Goal: Information Seeking & Learning: Check status

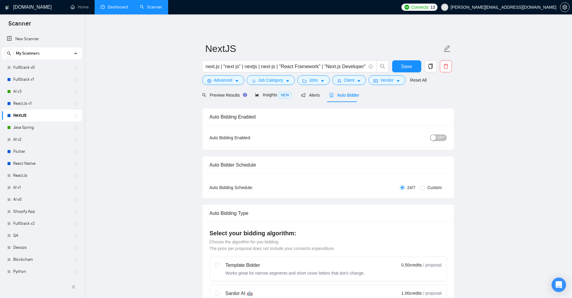
click at [114, 8] on link "Dashboard" at bounding box center [114, 7] width 27 height 5
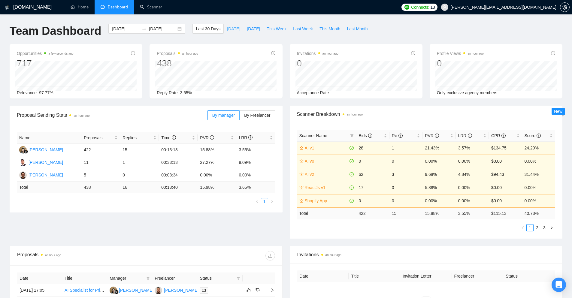
click at [233, 30] on button "[DATE]" at bounding box center [234, 29] width 20 height 10
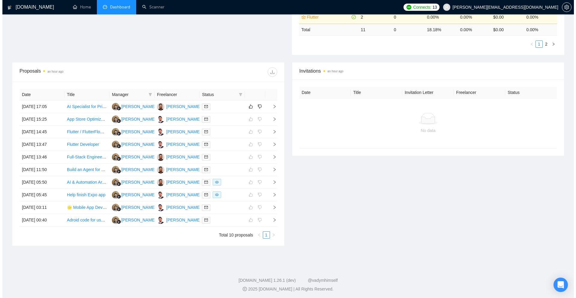
scroll to position [185, 0]
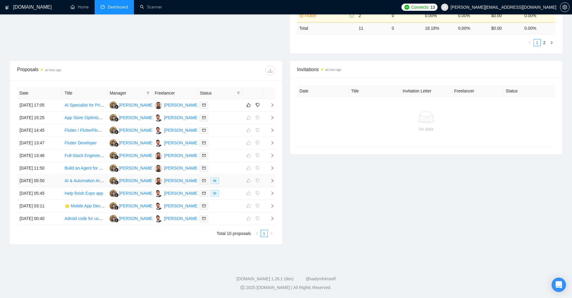
click at [271, 181] on icon "right" at bounding box center [272, 181] width 4 height 4
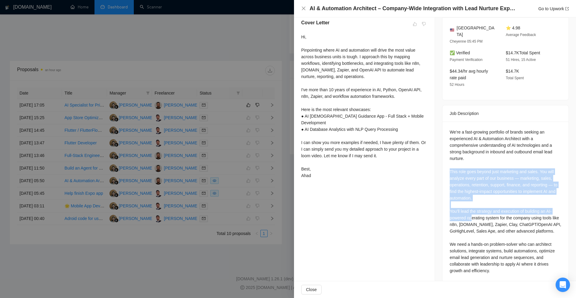
scroll to position [158, 0]
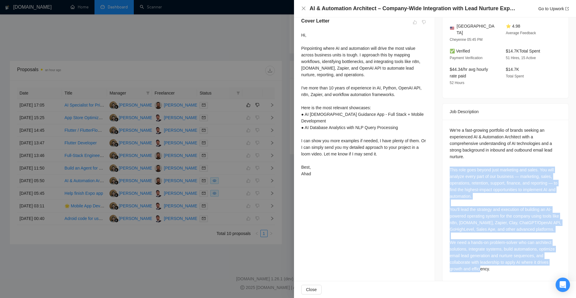
drag, startPoint x: 444, startPoint y: 198, endPoint x: 517, endPoint y: 260, distance: 95.4
click at [517, 260] on div "We’re a fast-growing portfolio of brands seeking an experienced AI & Automation…" at bounding box center [506, 201] width 126 height 162
click at [435, 208] on div "Job Posting Details Overview [DATE] 05:39 Published $10 - $30 Hourly Rate Exper…" at bounding box center [505, 75] width 141 height 430
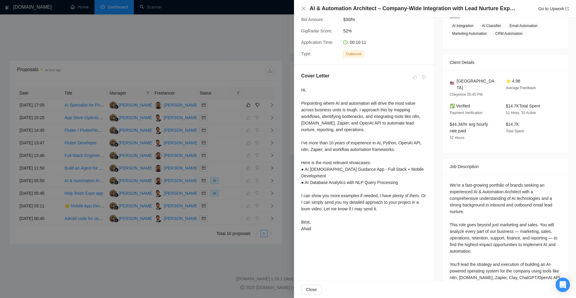
scroll to position [98, 0]
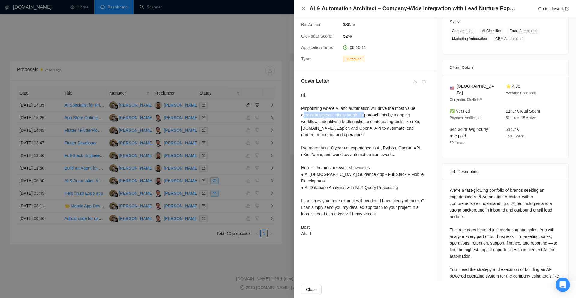
drag, startPoint x: 303, startPoint y: 113, endPoint x: 362, endPoint y: 114, distance: 58.8
click at [362, 114] on div "Hi, Pinpointing where AI and automation will drive the most value across busine…" at bounding box center [364, 164] width 126 height 145
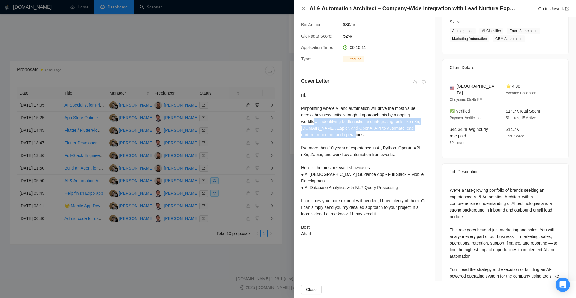
drag, startPoint x: 317, startPoint y: 120, endPoint x: 369, endPoint y: 137, distance: 54.8
click at [369, 137] on div "Hi, Pinpointing where AI and automation will drive the most value across busine…" at bounding box center [364, 164] width 126 height 145
click at [359, 137] on div "Hi, Pinpointing where AI and automation will drive the most value across busine…" at bounding box center [364, 164] width 126 height 145
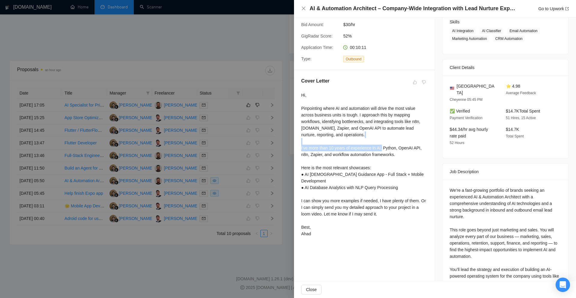
drag, startPoint x: 308, startPoint y: 148, endPoint x: 391, endPoint y: 151, distance: 83.5
click at [391, 151] on div "Hi, Pinpointing where AI and automation will drive the most value across busine…" at bounding box center [364, 164] width 126 height 145
click at [404, 155] on div "Hi, Pinpointing where AI and automation will drive the most value across busine…" at bounding box center [364, 164] width 126 height 145
drag, startPoint x: 294, startPoint y: 169, endPoint x: 372, endPoint y: 167, distance: 77.2
click at [369, 166] on div "Cover Letter Hi, Pinpointing where AI and automation will drive the most value …" at bounding box center [364, 158] width 141 height 177
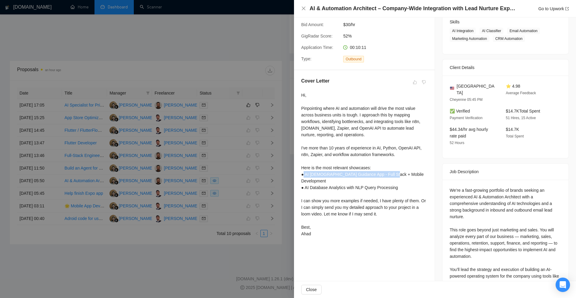
drag, startPoint x: 312, startPoint y: 175, endPoint x: 398, endPoint y: 175, distance: 86.5
click at [398, 175] on div "Hi, Pinpointing where AI and automation will drive the most value across busine…" at bounding box center [364, 164] width 126 height 145
drag, startPoint x: 392, startPoint y: 180, endPoint x: 314, endPoint y: 181, distance: 78.1
click at [314, 181] on div "Hi, Pinpointing where AI and automation will drive the most value across busine…" at bounding box center [364, 164] width 126 height 145
click at [310, 181] on div "Hi, Pinpointing where AI and automation will drive the most value across busine…" at bounding box center [364, 164] width 126 height 145
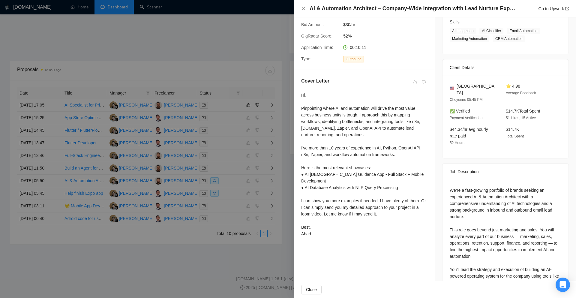
click at [305, 183] on div "Hi, Pinpointing where AI and automation will drive the most value across busine…" at bounding box center [364, 164] width 126 height 145
click at [367, 208] on div "Hi, Pinpointing where AI and automation will drive the most value across busine…" at bounding box center [364, 164] width 126 height 145
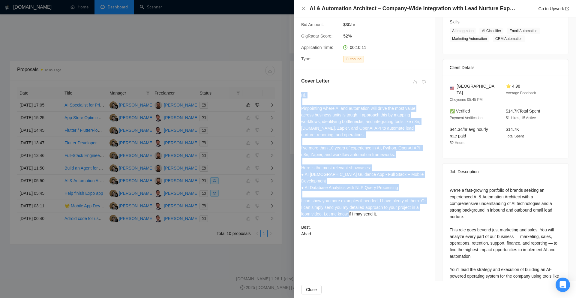
drag, startPoint x: 375, startPoint y: 208, endPoint x: 296, endPoint y: 95, distance: 138.0
click at [296, 95] on div "Cover Letter Hi, Pinpointing where AI and automation will drive the most value …" at bounding box center [364, 158] width 141 height 177
drag, startPoint x: 317, startPoint y: 229, endPoint x: 309, endPoint y: 92, distance: 137.1
click at [309, 92] on div "Hi, Pinpointing where AI and automation will drive the most value across busine…" at bounding box center [364, 164] width 126 height 145
click at [312, 147] on div "Hi, Pinpointing where AI and automation will drive the most value across busine…" at bounding box center [364, 164] width 126 height 145
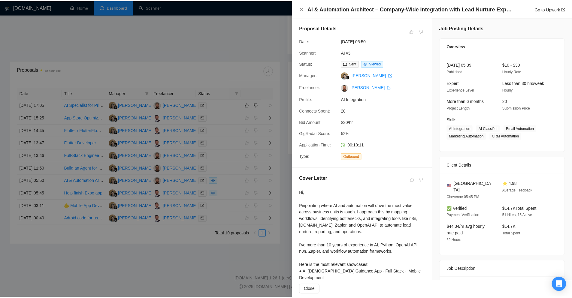
scroll to position [0, 0]
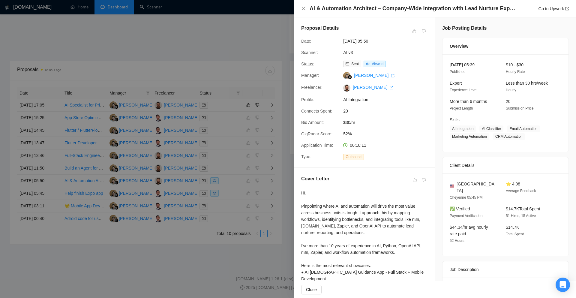
click at [306, 6] on div "AI & Automation Architect – Company-Wide Integration with Lead Nurture Expertis…" at bounding box center [435, 9] width 268 height 8
click at [306, 8] on icon "close" at bounding box center [303, 8] width 5 height 5
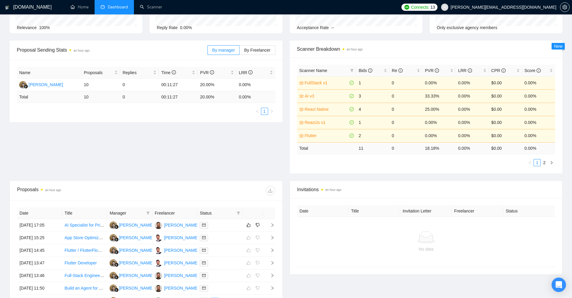
scroll to position [5, 0]
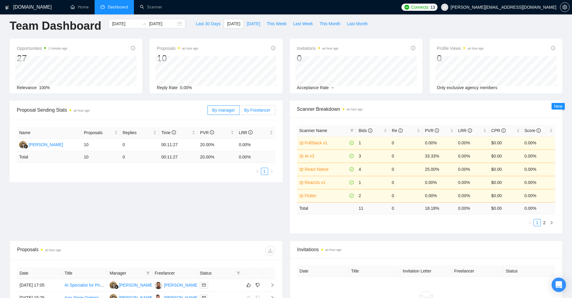
click at [242, 107] on label "By Freelancer" at bounding box center [257, 110] width 35 height 10
click at [240, 112] on input "By Freelancer" at bounding box center [240, 112] width 0 height 0
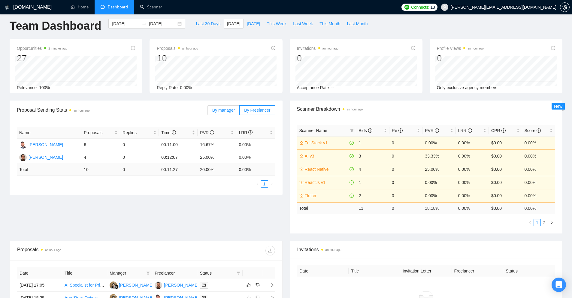
click at [224, 108] on span "By manager" at bounding box center [223, 110] width 23 height 5
click at [208, 112] on input "By manager" at bounding box center [208, 112] width 0 height 0
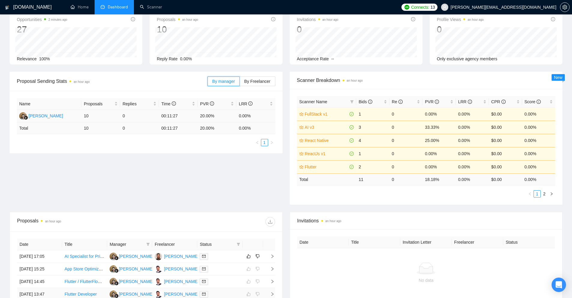
scroll to position [0, 0]
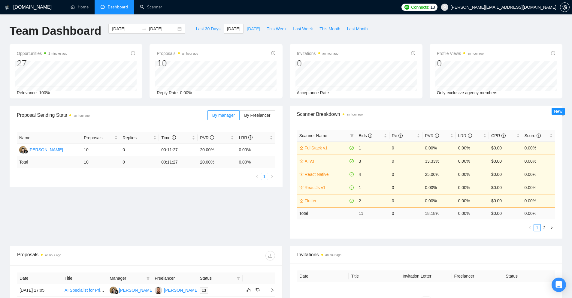
click at [247, 29] on span "[DATE]" at bounding box center [253, 29] width 13 height 7
type input "[DATE]"
drag, startPoint x: 216, startPoint y: 150, endPoint x: 201, endPoint y: 150, distance: 15.9
click at [201, 150] on td "37.50%" at bounding box center [217, 150] width 39 height 13
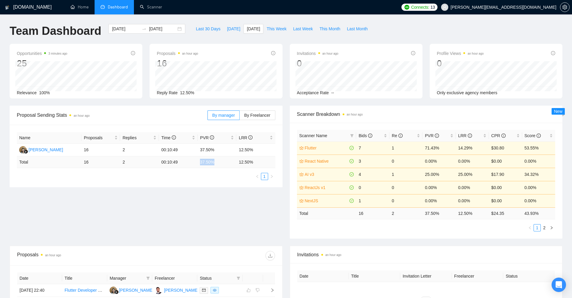
drag, startPoint x: 215, startPoint y: 161, endPoint x: 198, endPoint y: 161, distance: 17.1
click at [198, 161] on td "37.50 %" at bounding box center [217, 162] width 39 height 12
drag, startPoint x: 251, startPoint y: 160, endPoint x: 85, endPoint y: 150, distance: 166.9
click at [85, 150] on table "Name Proposals Replies Time PVR LRR Endang Susilowati 16 2 00:10:49 37.50% 12.5…" at bounding box center [146, 150] width 258 height 36
click at [83, 184] on div "Name Proposals Replies Time PVR LRR Endang Susilowati 16 2 00:10:49 37.50% 12.5…" at bounding box center [146, 156] width 273 height 62
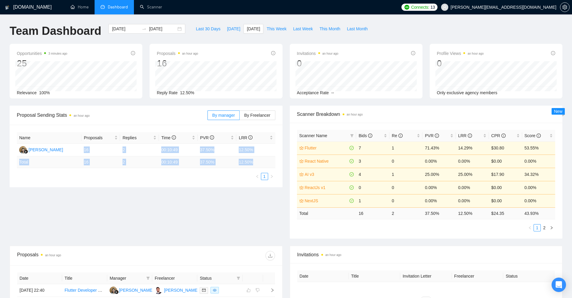
drag, startPoint x: 81, startPoint y: 146, endPoint x: 252, endPoint y: 163, distance: 171.9
click at [252, 163] on table "Name Proposals Replies Time PVR LRR Endang Susilowati 16 2 00:10:49 37.50% 12.5…" at bounding box center [146, 150] width 258 height 36
click at [244, 173] on ul "1" at bounding box center [146, 176] width 258 height 7
drag, startPoint x: 255, startPoint y: 163, endPoint x: 84, endPoint y: 149, distance: 172.2
click at [84, 149] on table "Name Proposals Replies Time PVR LRR Endang Susilowati 16 2 00:10:49 37.50% 12.5…" at bounding box center [146, 150] width 258 height 36
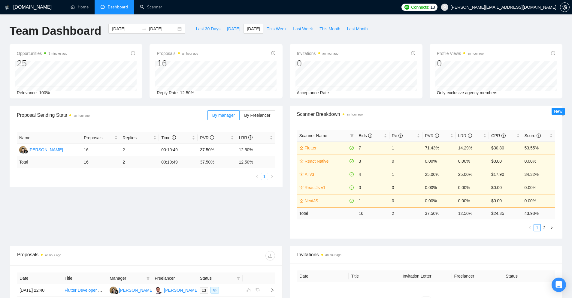
click at [78, 178] on ul "1" at bounding box center [146, 176] width 258 height 7
